Goal: Task Accomplishment & Management: Manage account settings

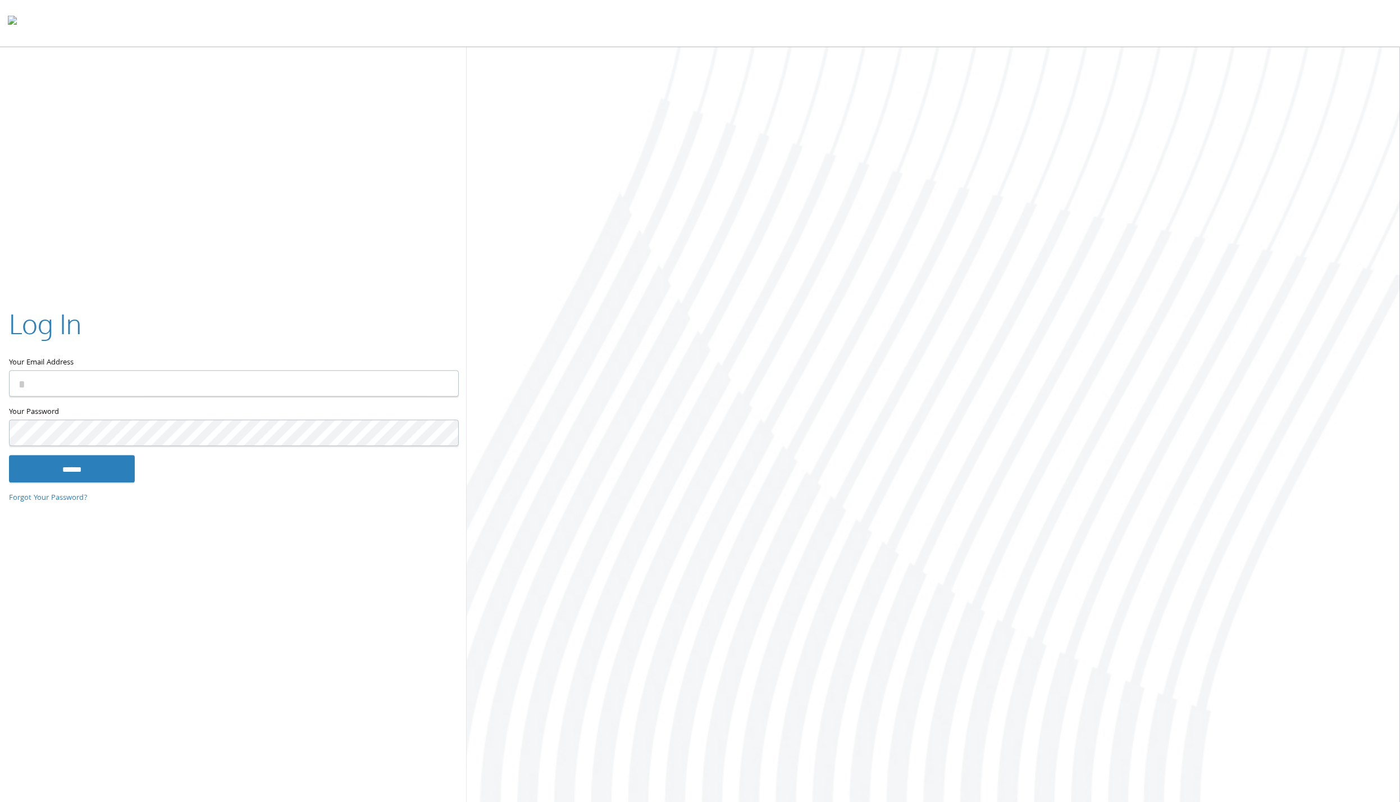
click at [0, 802] on com-1password-button at bounding box center [0, 804] width 0 height 0
type input "**********"
